Goal: Information Seeking & Learning: Check status

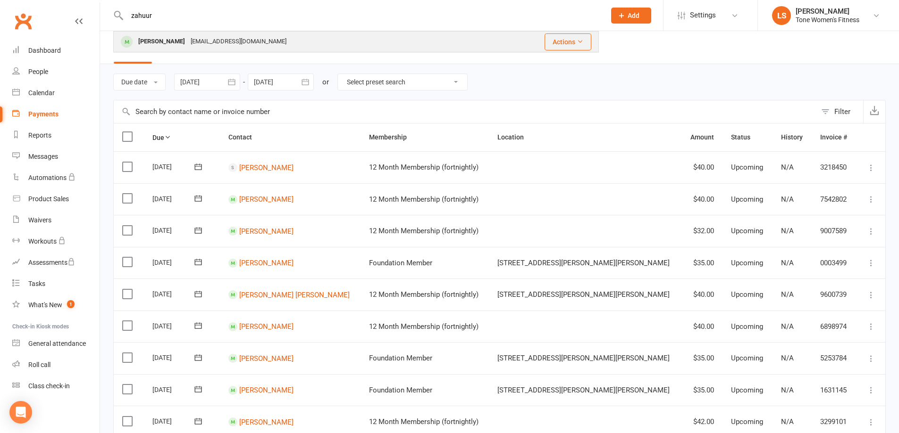
type input "zahuur"
click at [177, 43] on div "[PERSON_NAME]" at bounding box center [161, 42] width 52 height 14
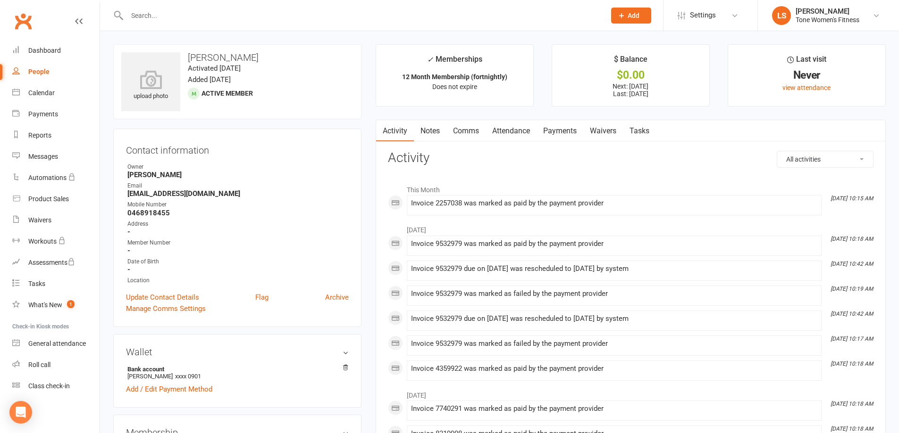
click at [555, 131] on link "Payments" at bounding box center [559, 131] width 47 height 22
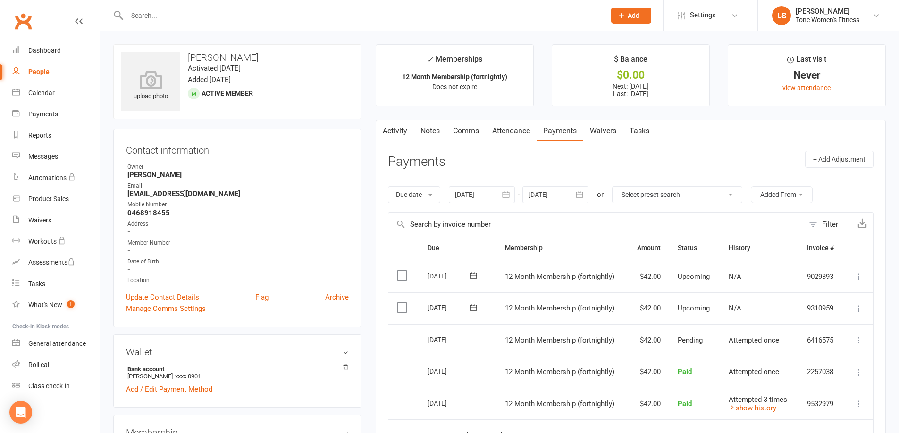
click at [144, 12] on input "text" at bounding box center [361, 15] width 475 height 13
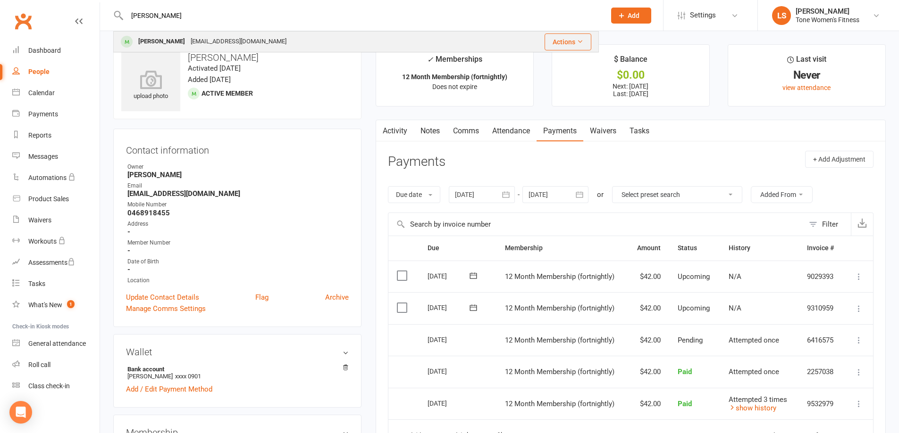
type input "[PERSON_NAME]"
click at [152, 45] on div "[PERSON_NAME]" at bounding box center [161, 42] width 52 height 14
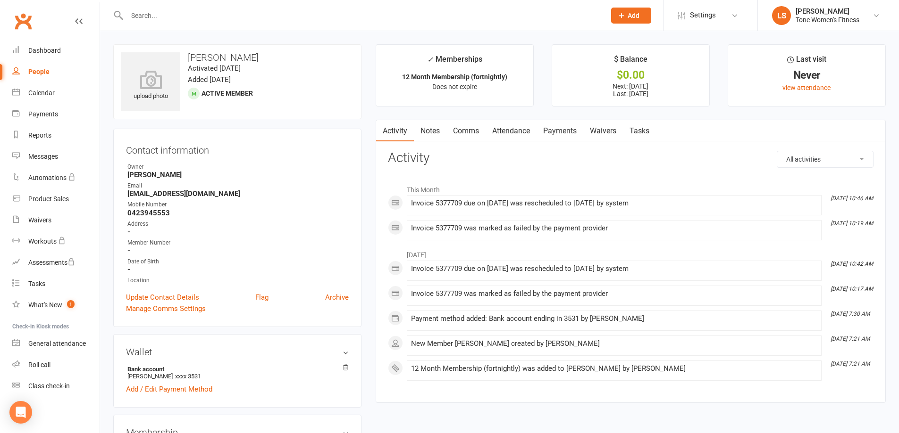
click at [552, 131] on link "Payments" at bounding box center [559, 131] width 47 height 22
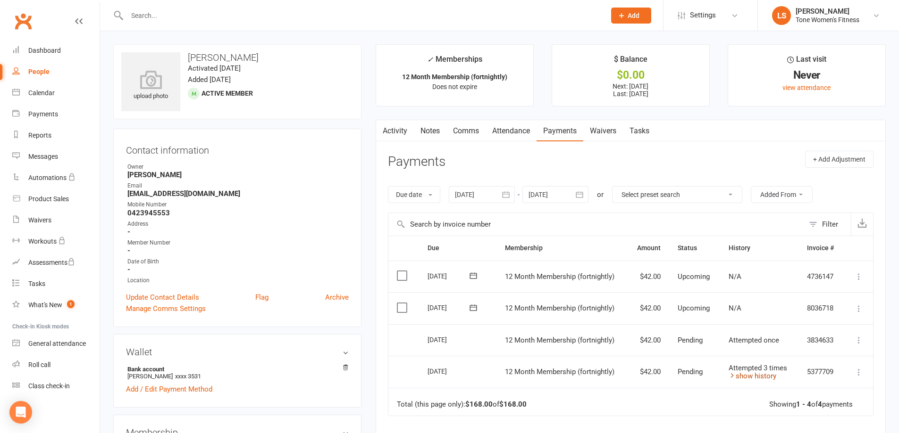
click at [750, 377] on link "show history" at bounding box center [752, 376] width 48 height 8
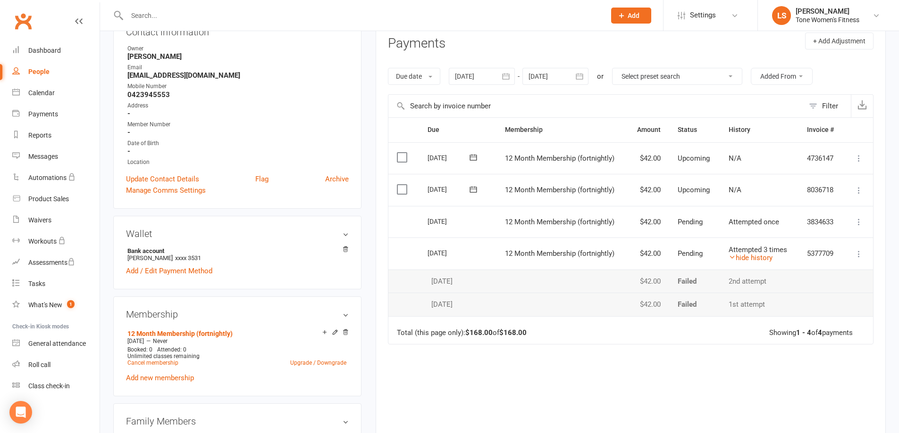
scroll to position [124, 0]
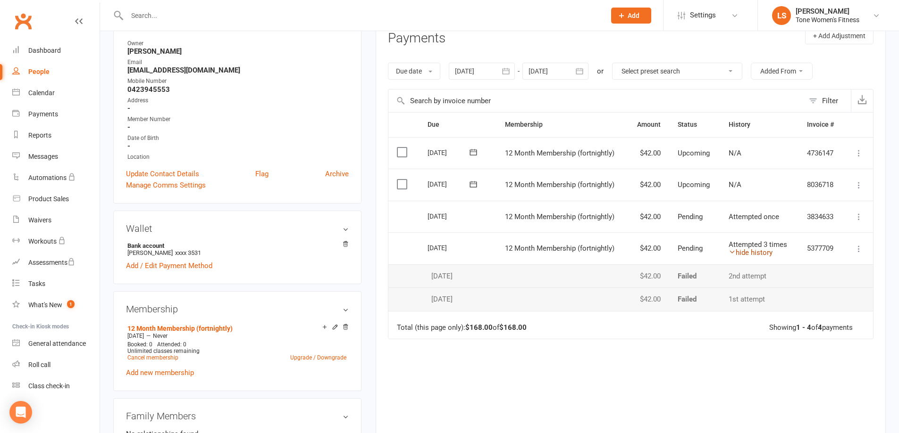
click at [761, 252] on link "hide history" at bounding box center [750, 253] width 44 height 8
